Goal: Navigation & Orientation: Find specific page/section

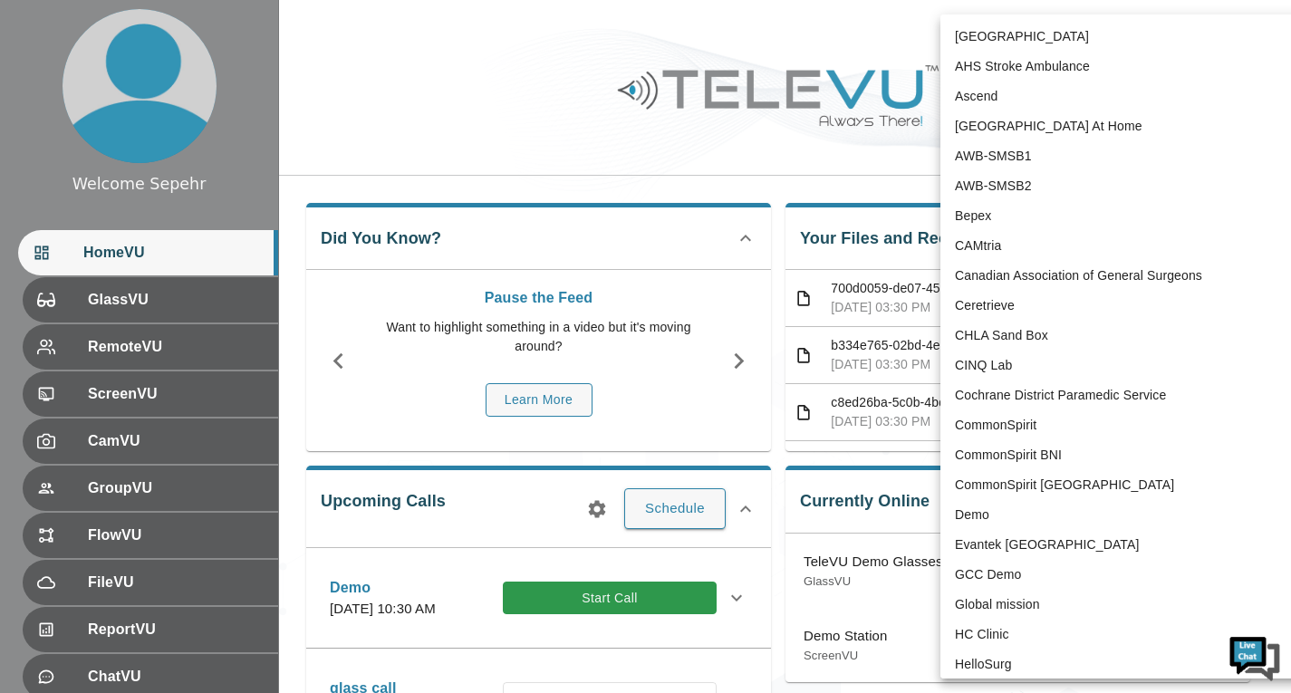
click at [1124, 53] on body "Welcome Sepehr HomeVU GlassVU RemoteVU ScreenVU CamVU GroupVU FlowVU FileVU Rep…" at bounding box center [645, 588] width 1291 height 1177
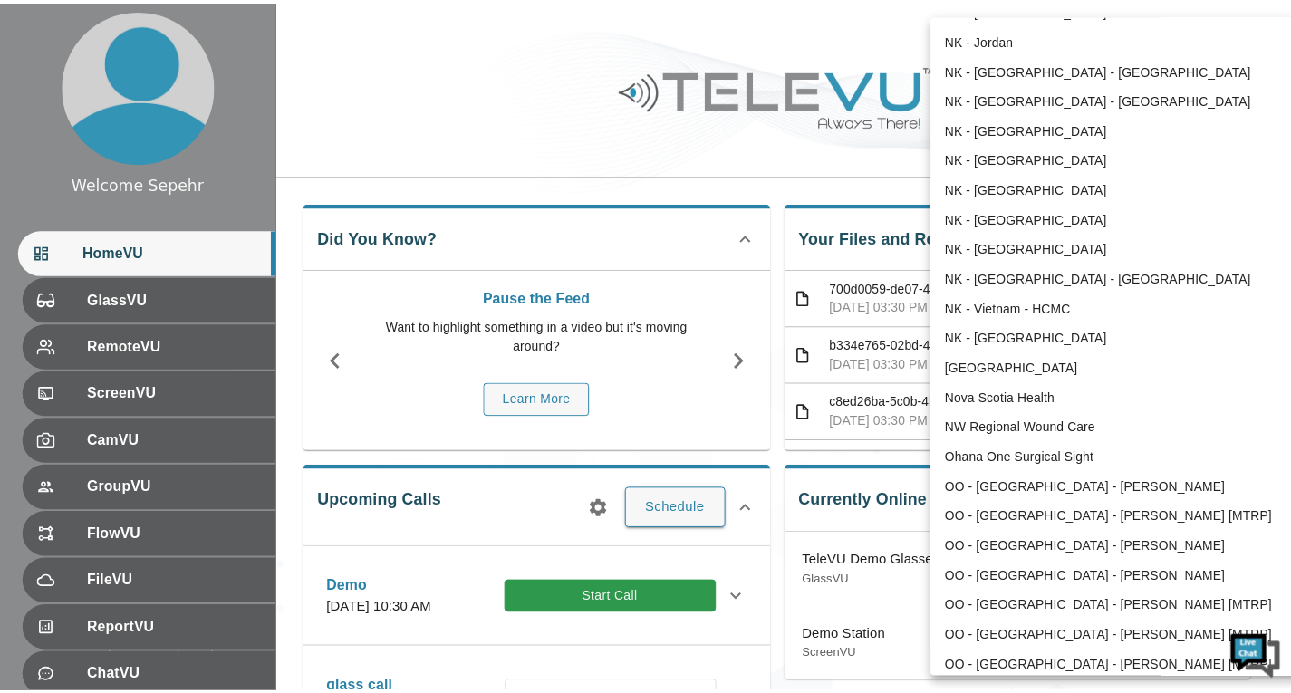
scroll to position [1431, 0]
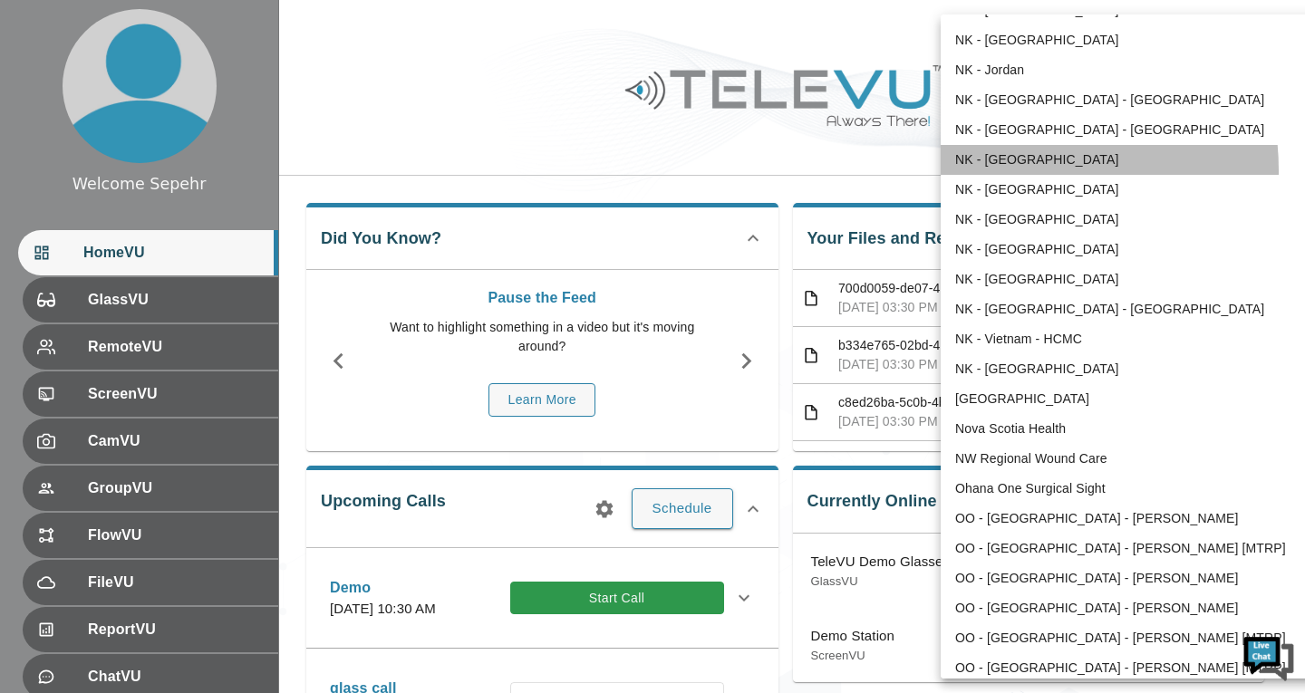
click at [995, 170] on li "NK - [GEOGRAPHIC_DATA]" at bounding box center [1128, 160] width 376 height 30
type input "192"
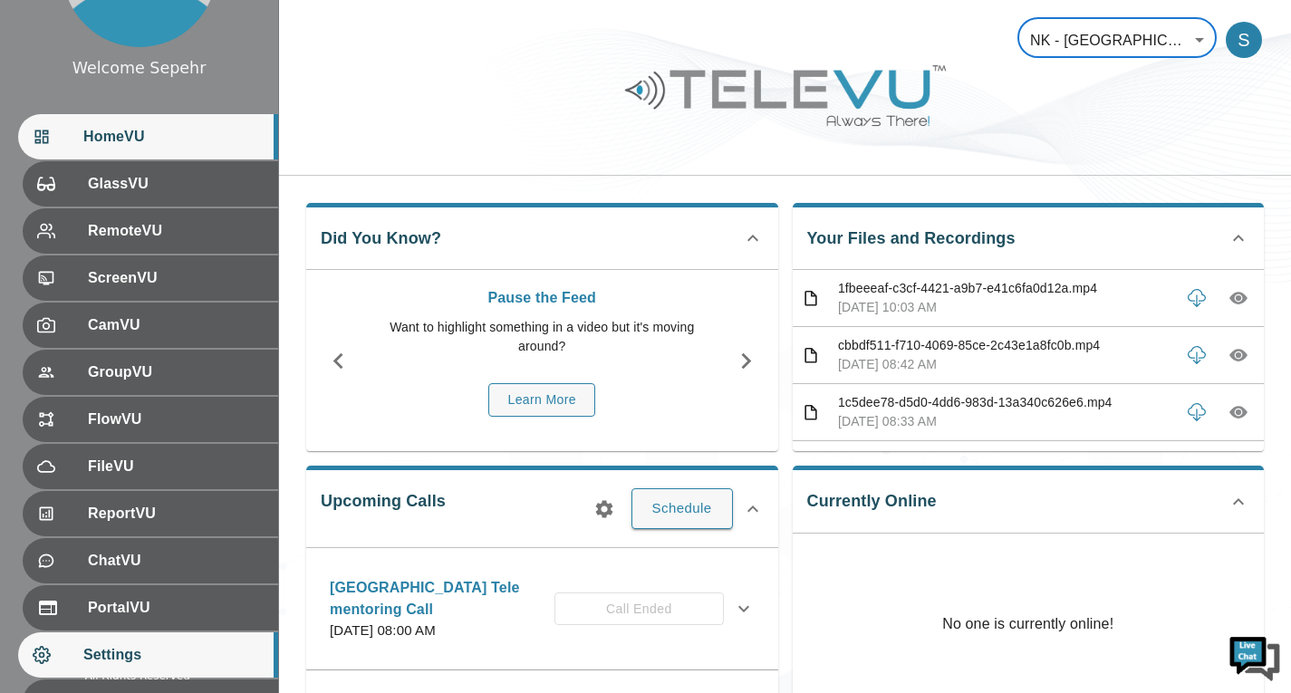
scroll to position [249, 0]
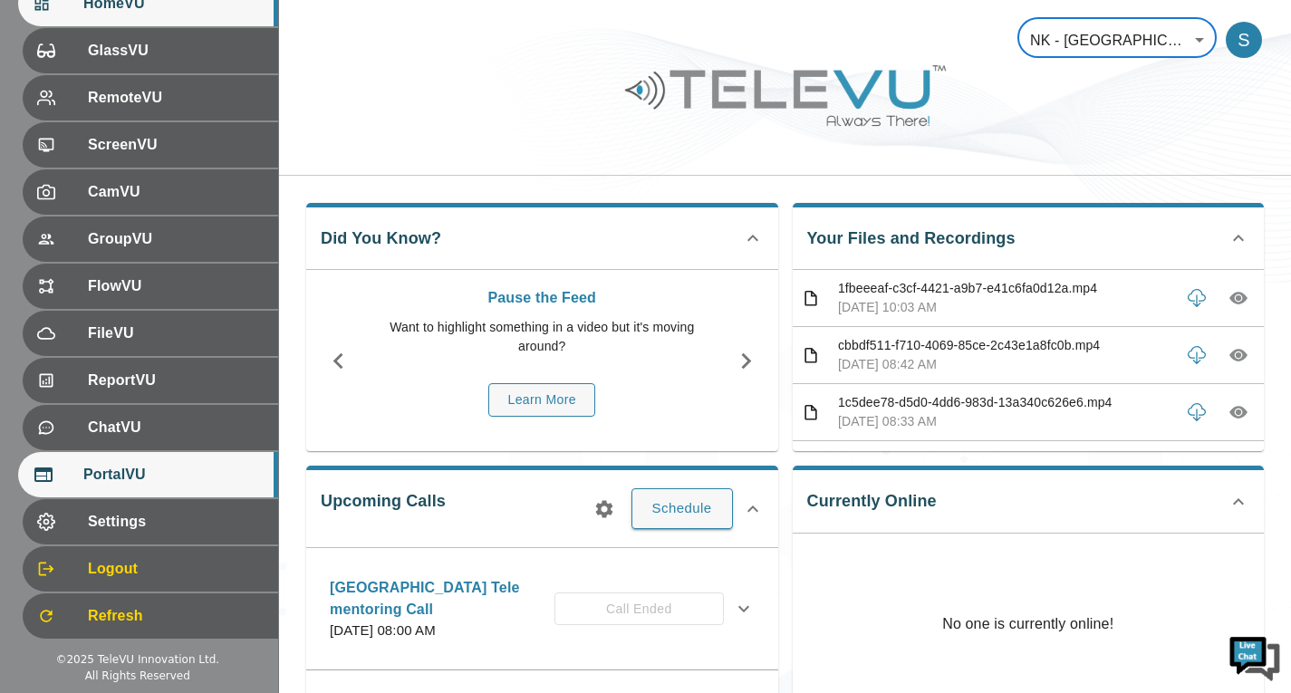
click at [183, 484] on span "PortalVU" at bounding box center [173, 475] width 180 height 22
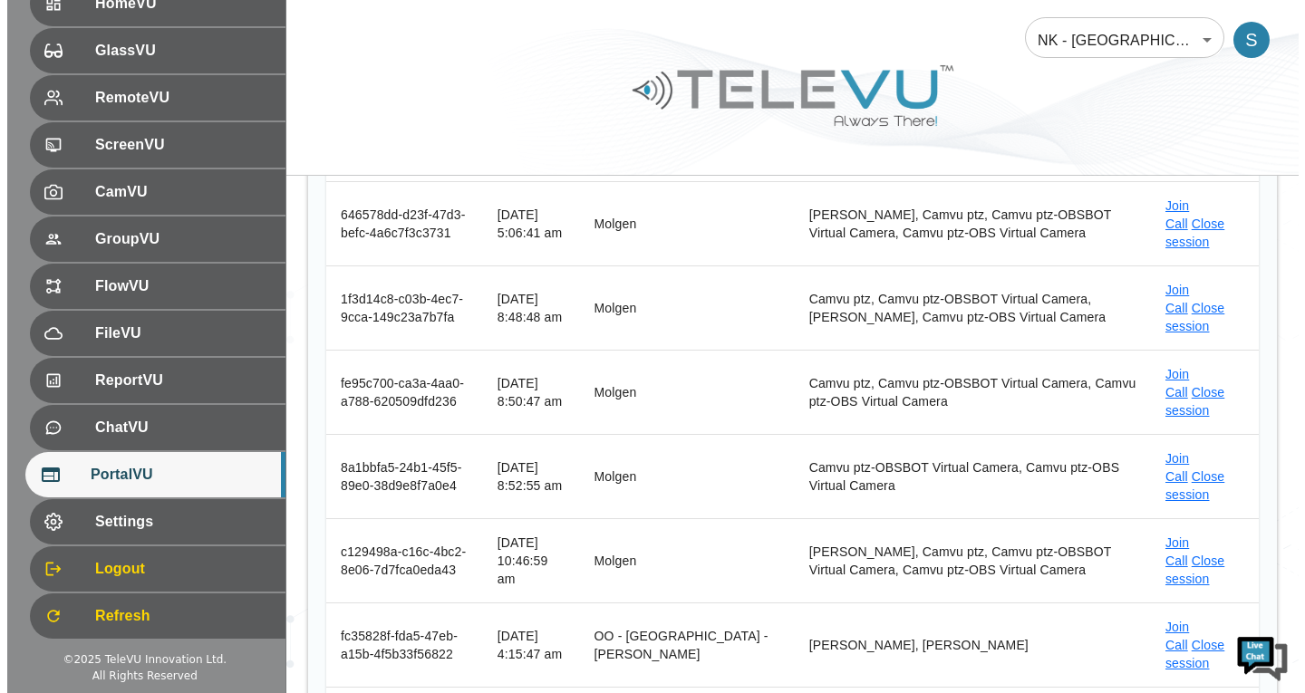
scroll to position [453, 0]
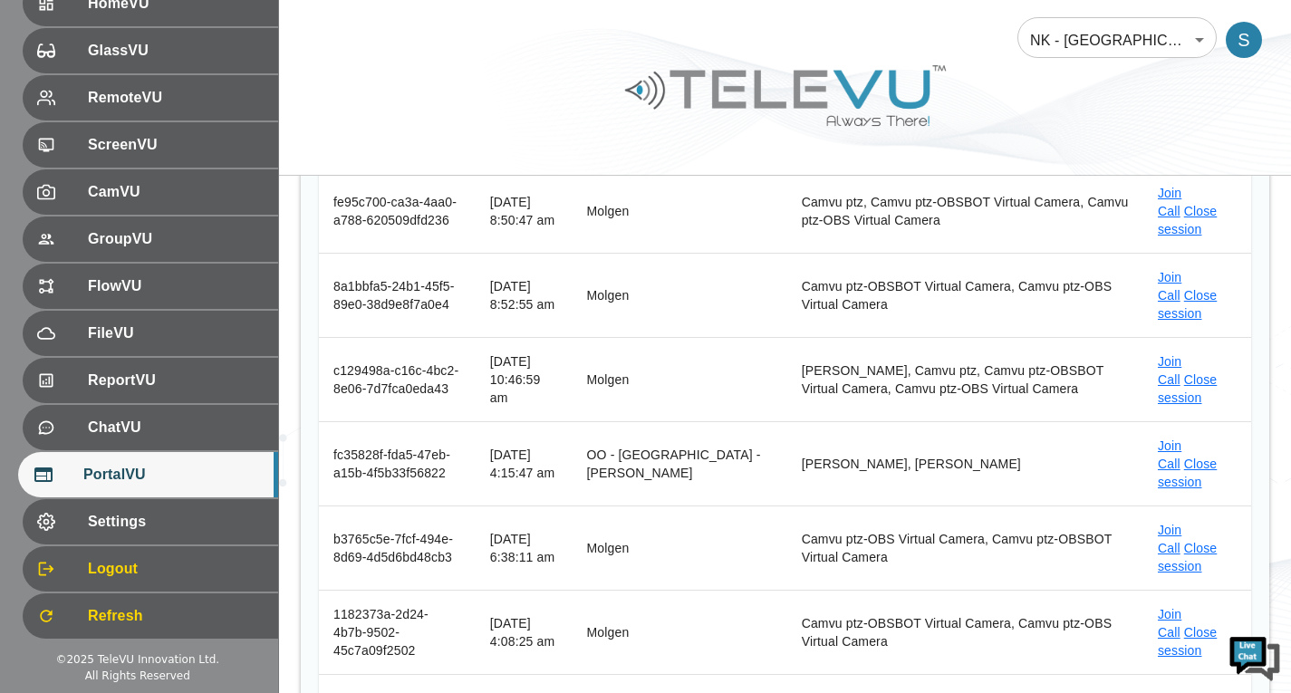
click at [1072, 30] on body "Welcome Sepehr HomeVU GlassVU RemoteVU ScreenVU CamVU GroupVU FlowVU FileVU Rep…" at bounding box center [645, 390] width 1291 height 1686
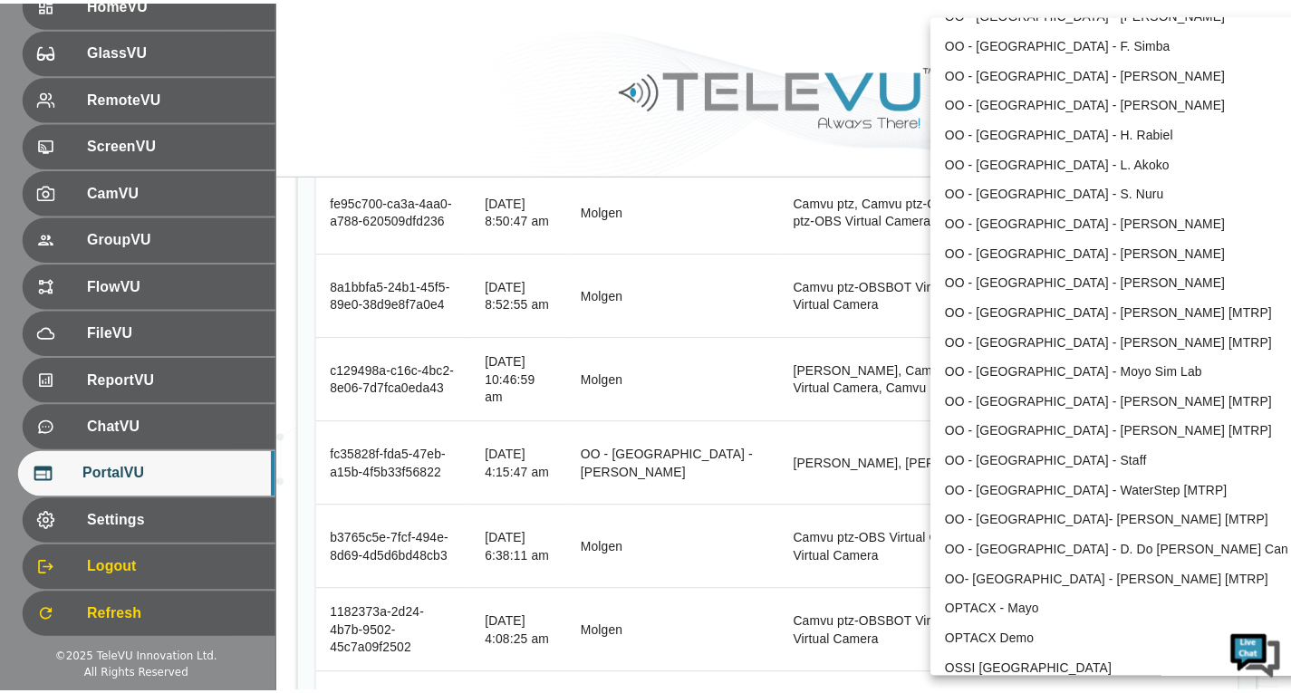
scroll to position [3238, 0]
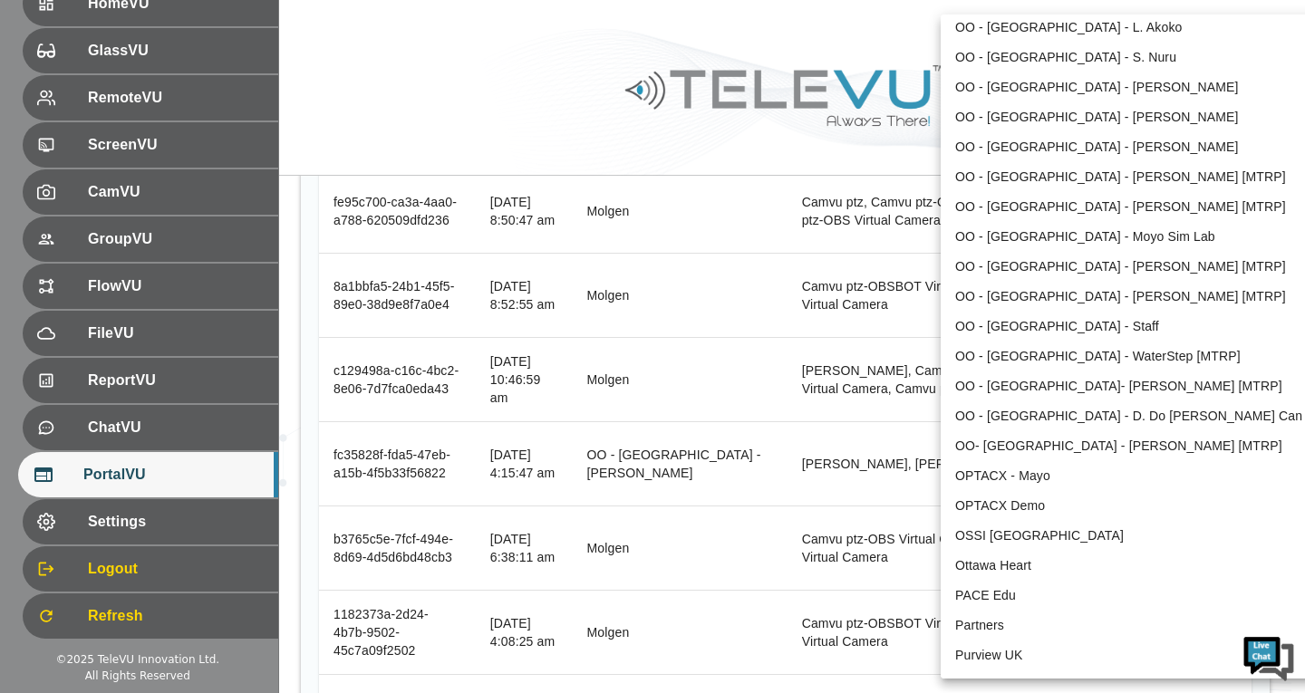
click at [628, 71] on div at bounding box center [652, 346] width 1305 height 693
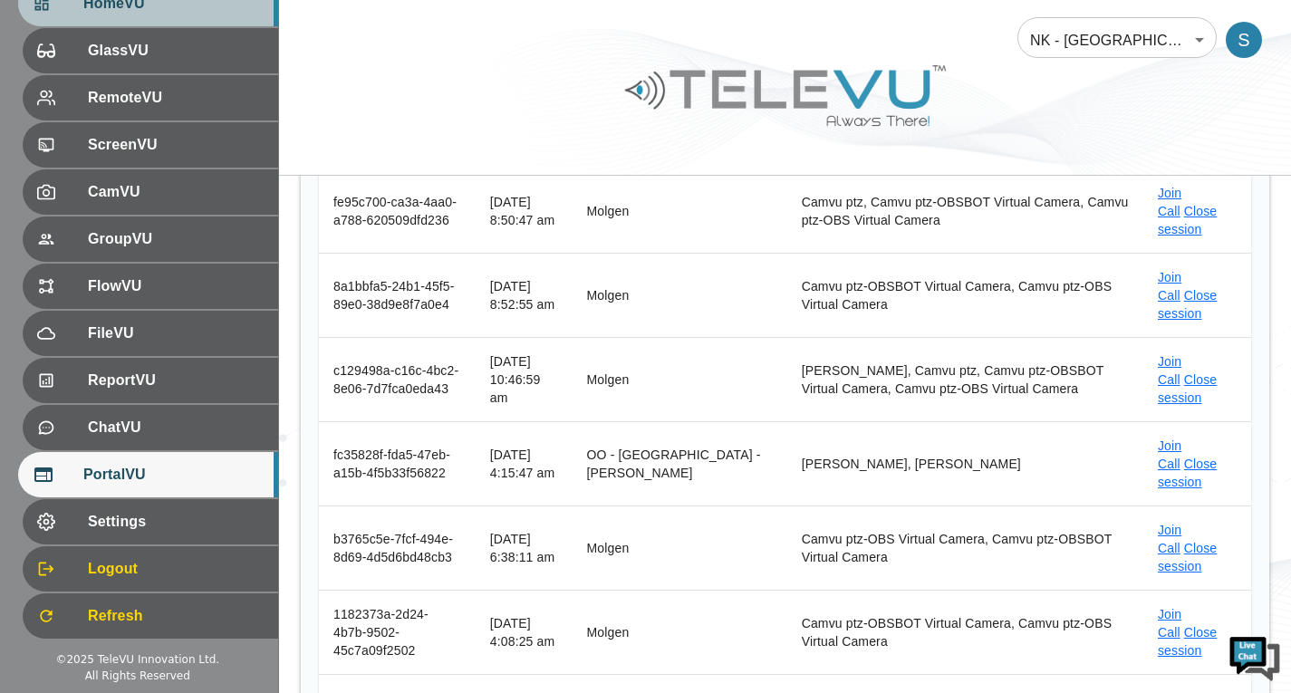
click at [209, 13] on span "HomeVU" at bounding box center [173, 4] width 180 height 22
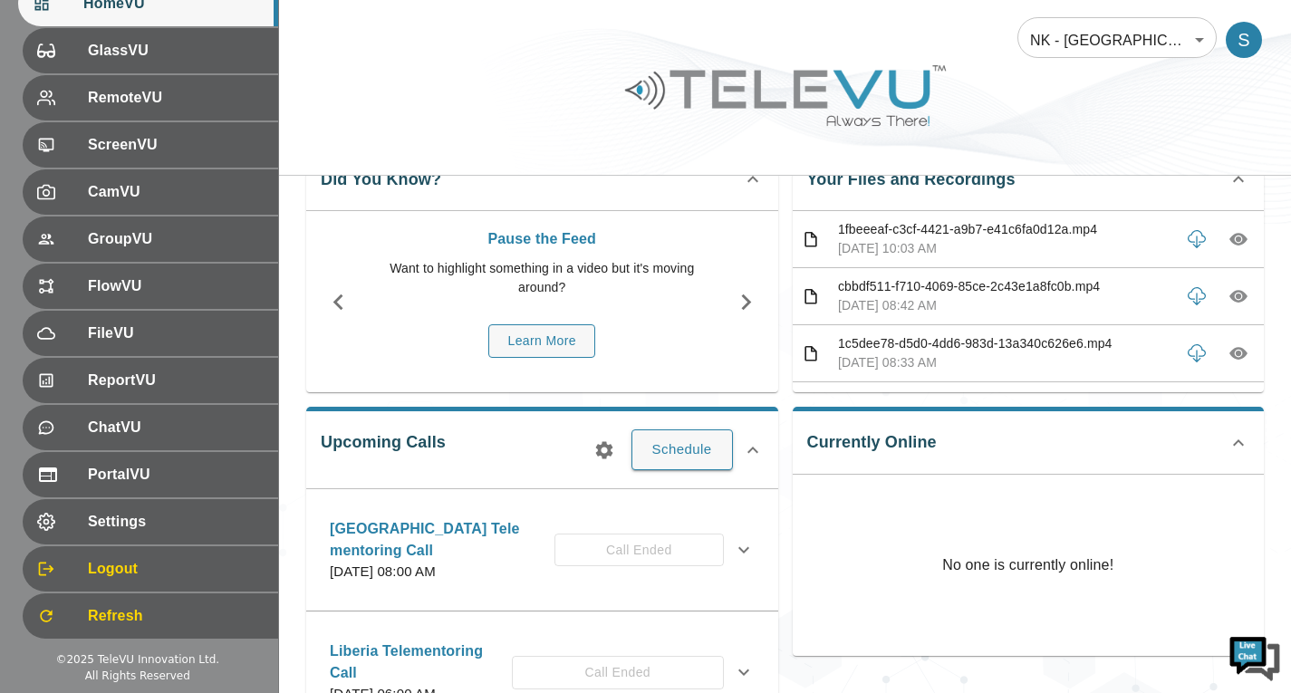
scroll to position [91, 0]
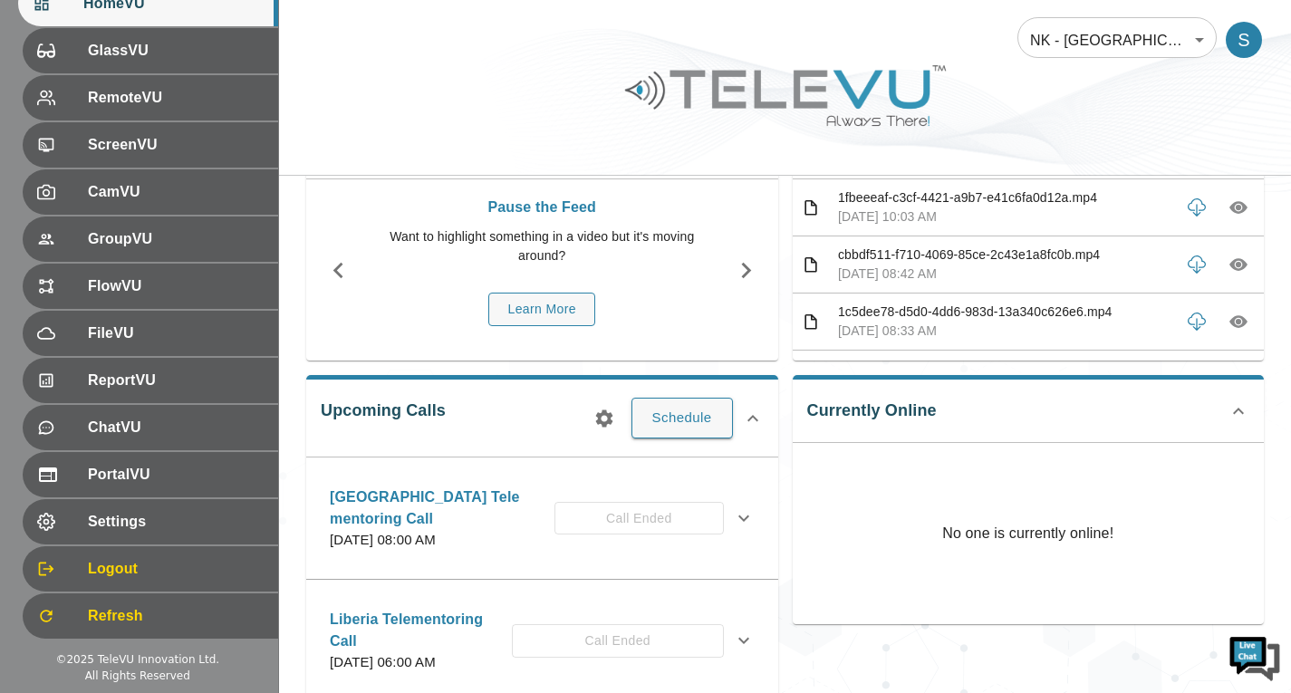
click at [742, 521] on icon at bounding box center [744, 518] width 22 height 22
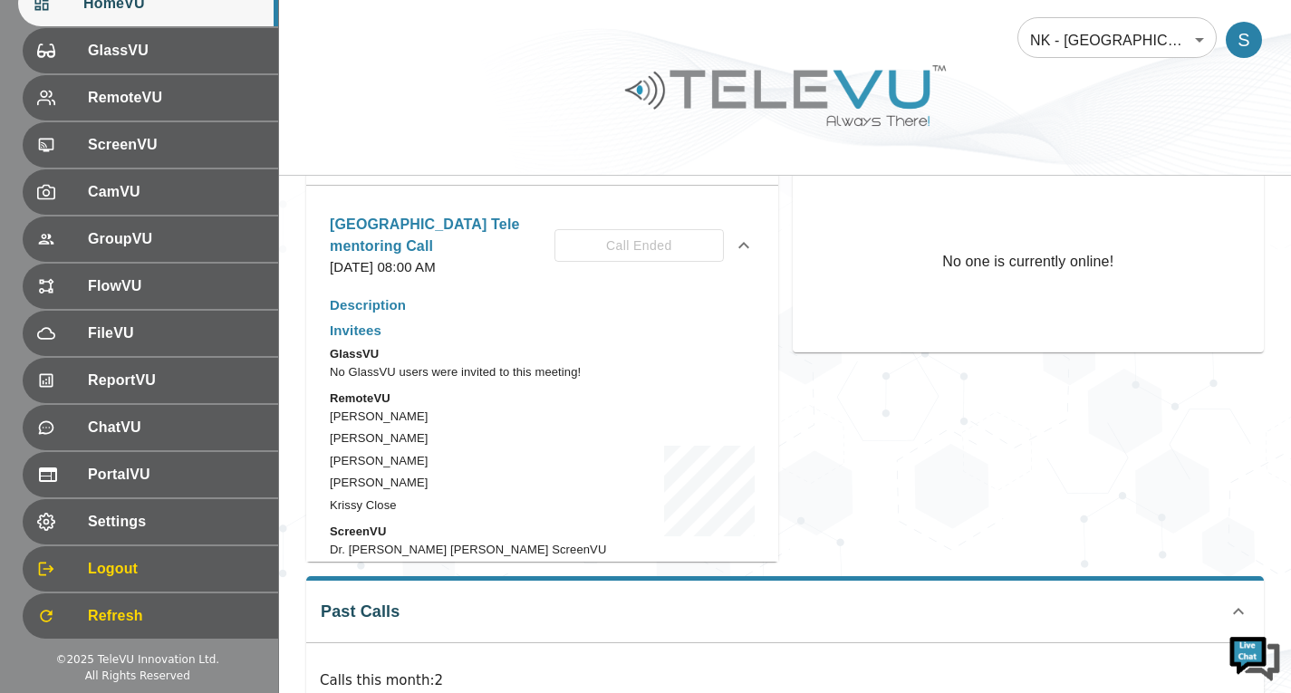
scroll to position [0, 0]
click at [737, 243] on icon at bounding box center [744, 247] width 22 height 22
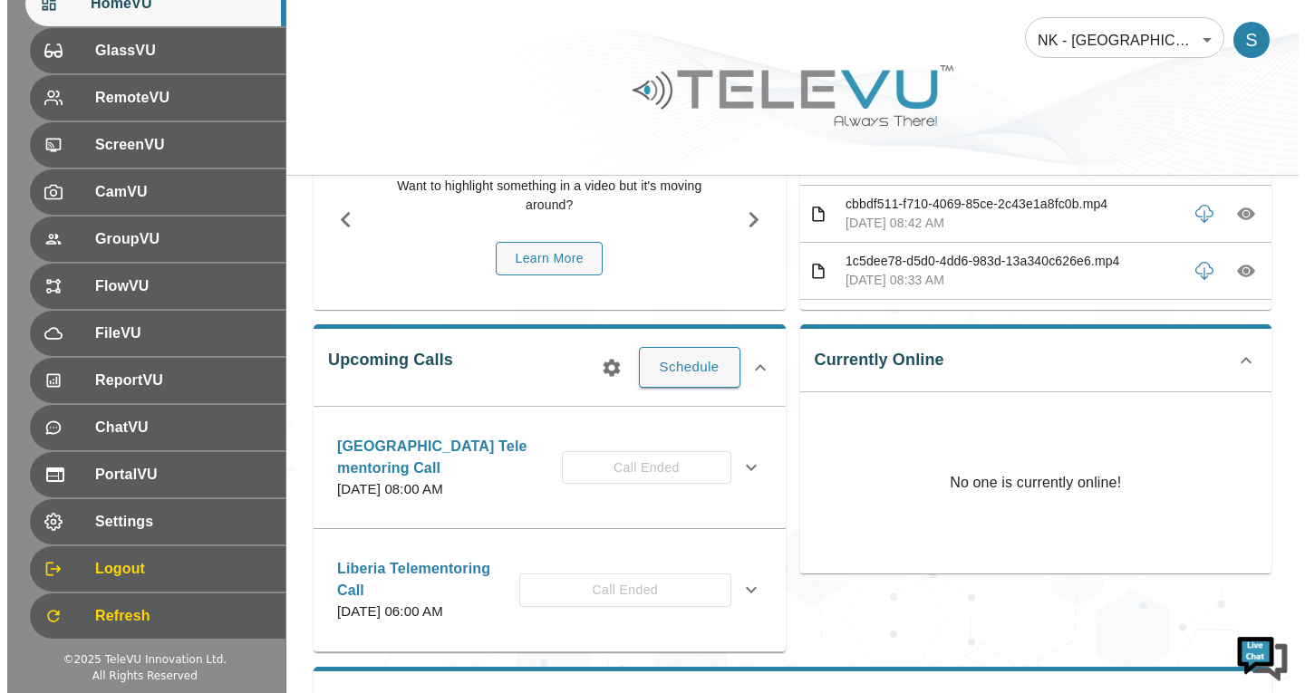
scroll to position [134, 0]
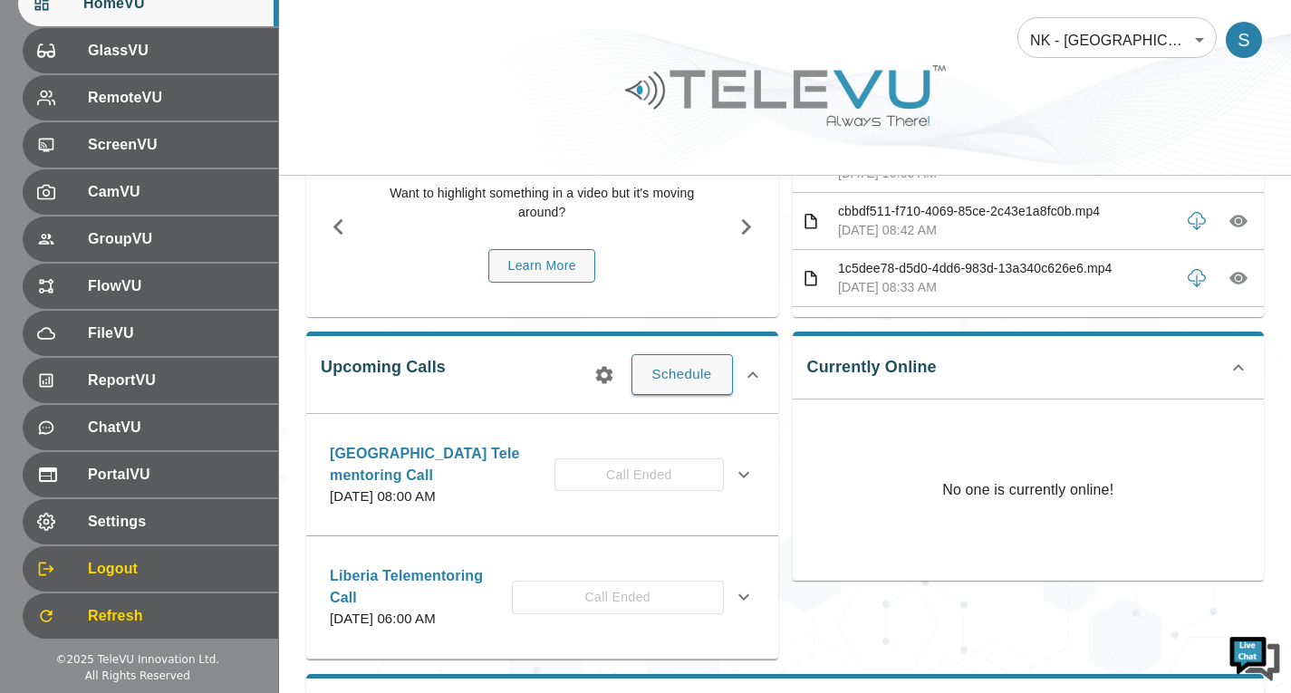
click at [1087, 51] on body "Welcome Sepehr HomeVU GlassVU RemoteVU ScreenVU CamVU GroupVU FlowVU FileVU Rep…" at bounding box center [645, 507] width 1291 height 1283
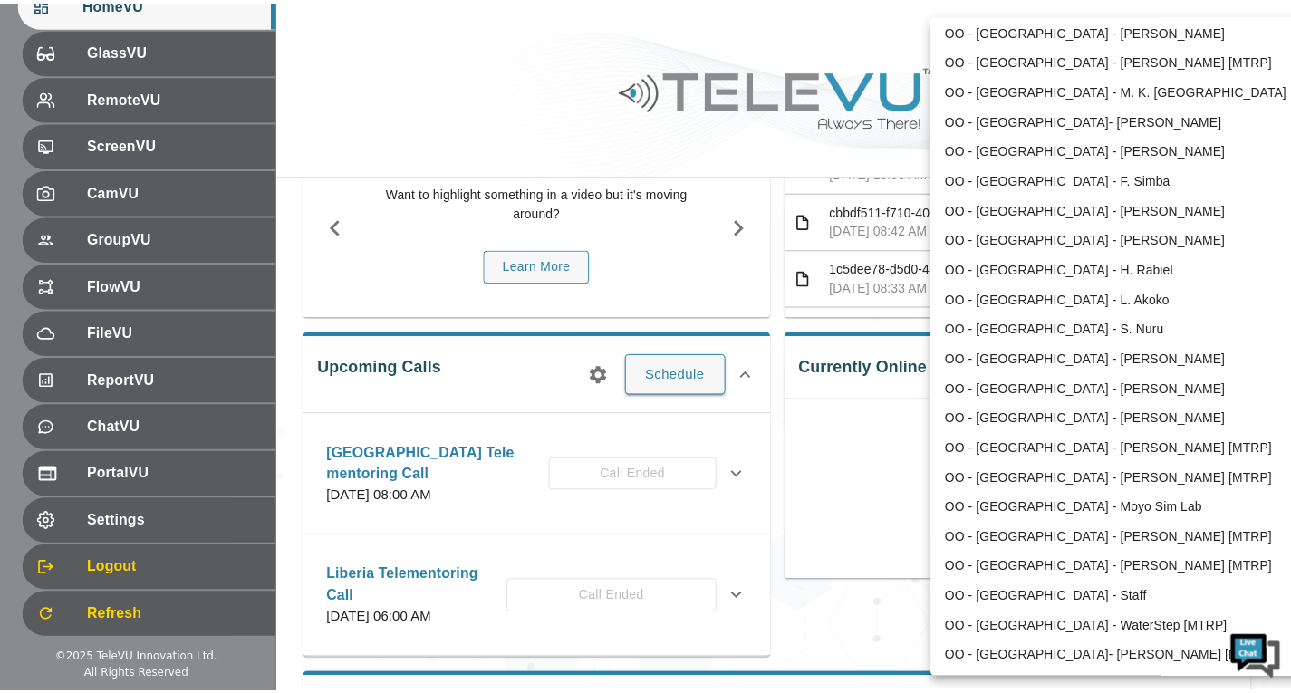
scroll to position [3509, 0]
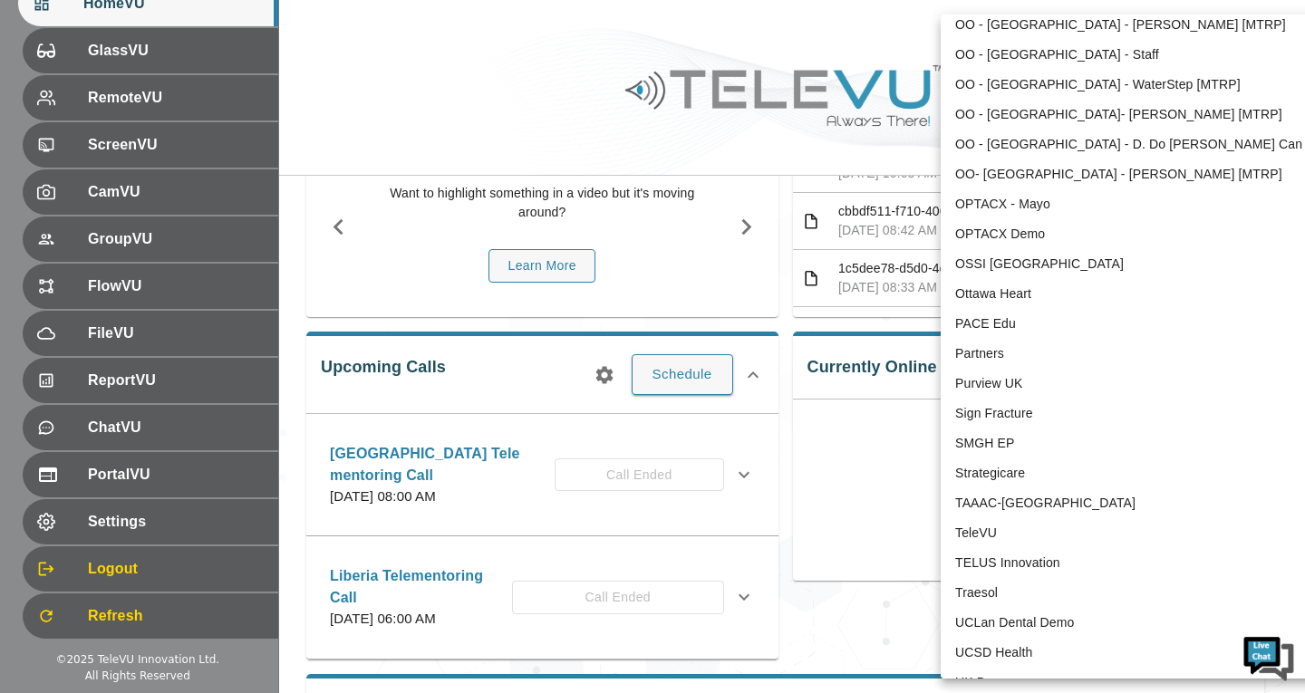
click at [1001, 525] on li "TeleVU" at bounding box center [1128, 533] width 376 height 30
type input "1"
